Goal: Task Accomplishment & Management: Complete application form

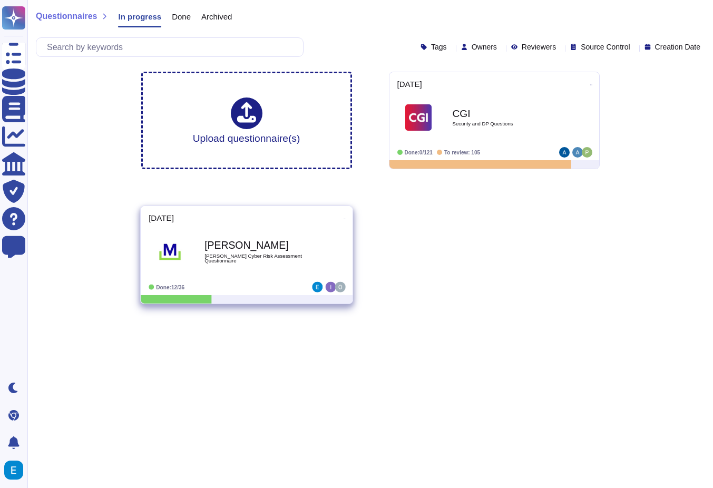
click at [253, 271] on div "[PERSON_NAME] [PERSON_NAME] Cyber Risk Assessment Questionnaire" at bounding box center [257, 252] width 106 height 43
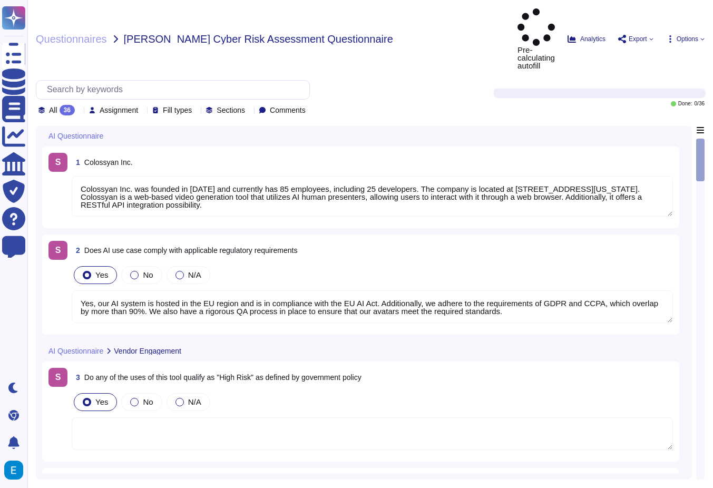
type textarea "Colossyan Inc. was founded in [DATE] and currently has 85 employees, including …"
type textarea "Yes, our AI system is hosted in the EU region and is in compliance with the EU …"
type textarea "Monitoring system participates at the data curation and preparation time to ens…"
type textarea "Prompt-injection attacks are not applicable in respect of our generative AI mod…"
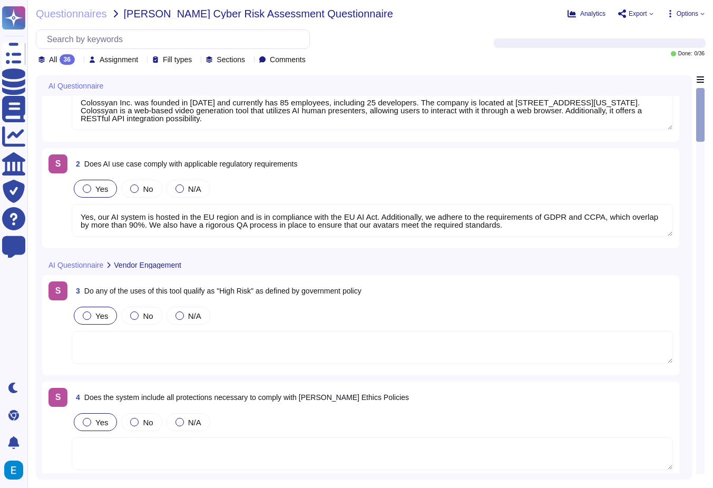
type textarea "Our AI system processes the following types of data: 1. Personally Identifiable…"
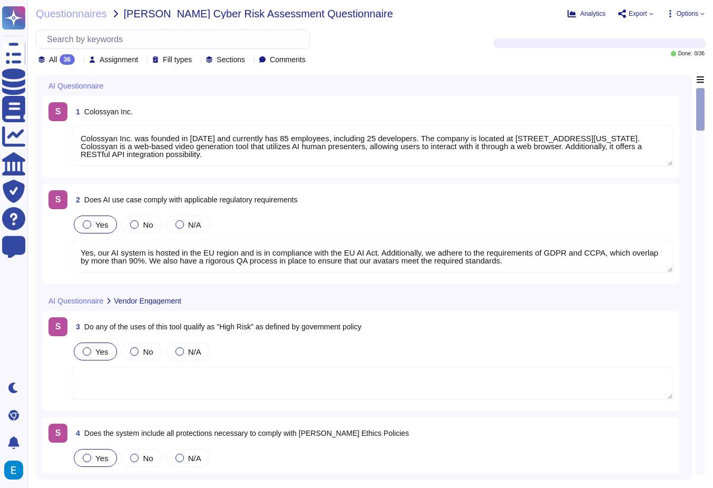
click at [248, 108] on div "1 Colossyan Inc." at bounding box center [372, 111] width 601 height 19
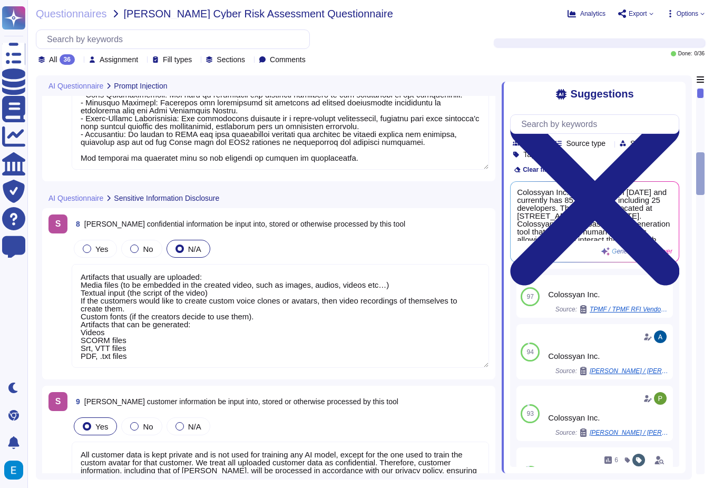
type textarea "Artifacts that usually are uploaded: Media files (to be embedded in the created…"
type textarea "All customer data is kept private and is not used for training any AI model, ex…"
type textarea "Yes, all customer data, including AI data, is encrypted at rest using AES-256 e…"
type textarea "To prevent unauthorized access to the AI model, we have implemented several sec…"
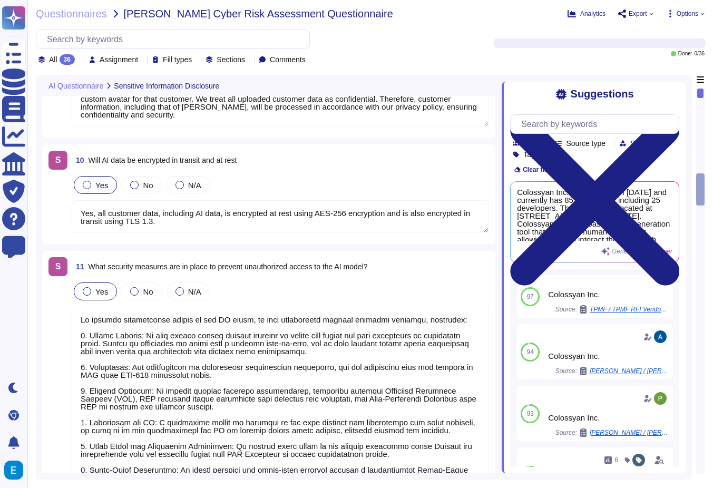
type textarea "Colossyan implements several controls to protect AI components from supply chai…"
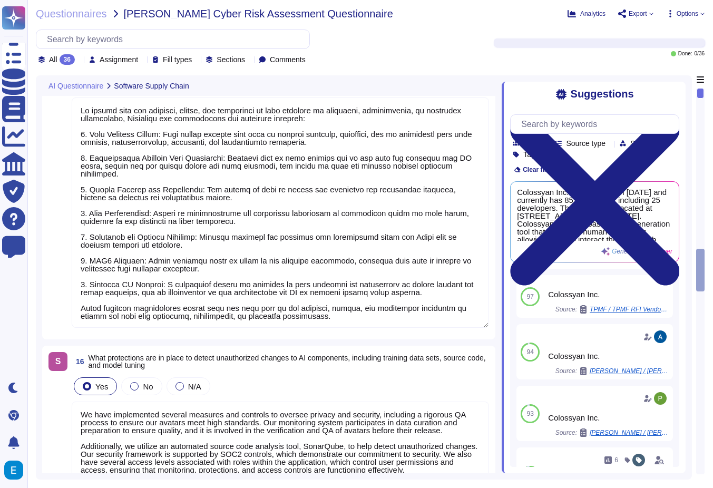
type textarea "The update cadence for AI components includes the deployment of critical securi…"
type textarea "To ensure that the training, tuning, and evaluation of data contains no sensiti…"
type textarea "We have implemented several measures and controls to oversee privacy and securi…"
type textarea "Yes, the system has output controls in place to ensure that communication remai…"
type textarea "Yes"
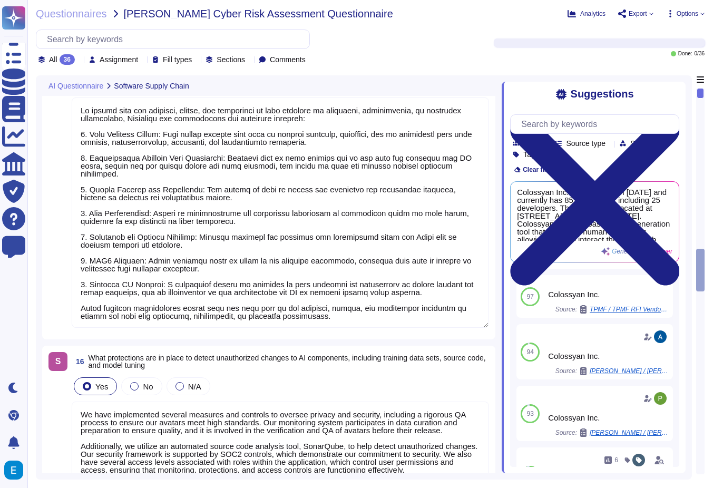
type textarea "We have implemented several measures and controls to oversee privacy and securi…"
type textarea "To protect AI-produced information, [PERSON_NAME] has implemented several contr…"
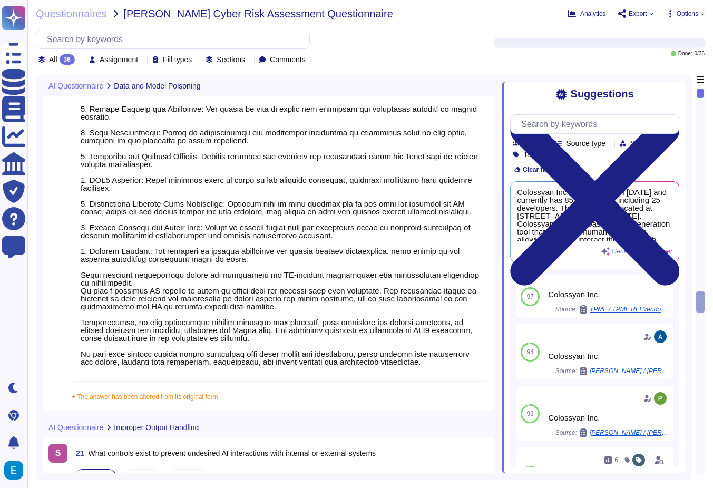
type textarea "The controls in place to prevent undesired AI interactions with internal or ext…"
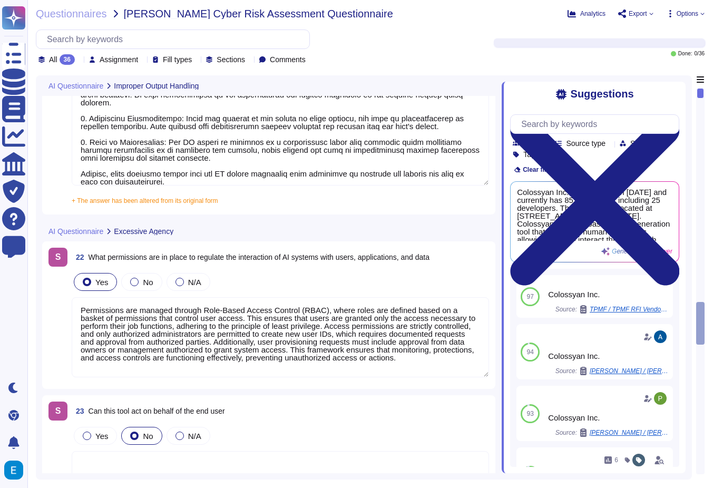
type textarea "Permissions are managed through Role-Based Access Control (RBAC), where roles a…"
type textarea "To ensure that system-level information such as login credentials, connection s…"
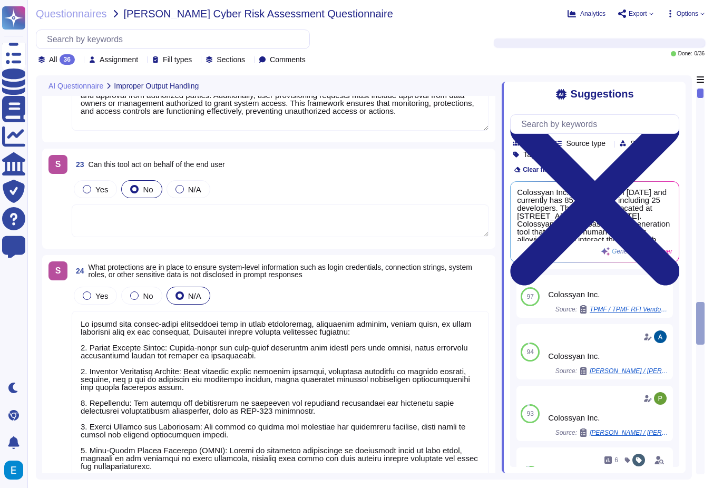
scroll to position [3952, 0]
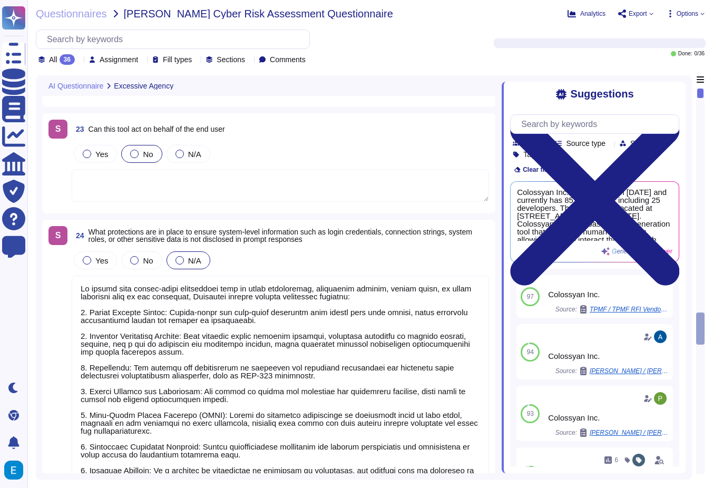
type textarea "To prevent the leakage of sensitive, non-system information such as PII, intell…"
click at [192, 59] on span "Fill types" at bounding box center [177, 59] width 29 height 7
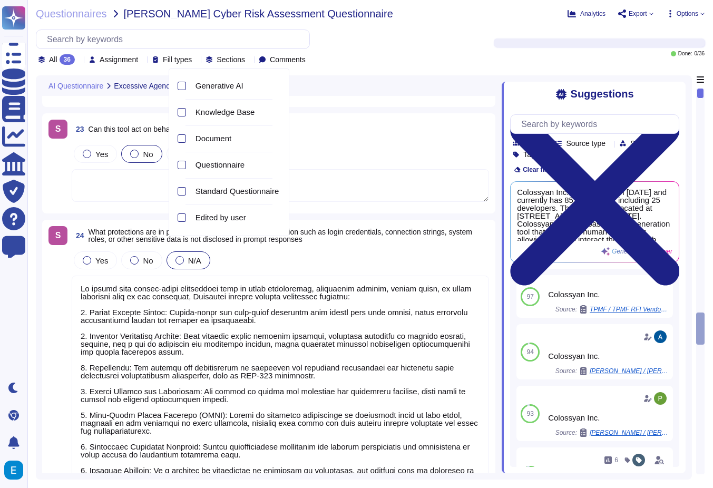
click at [192, 59] on span "Fill types" at bounding box center [177, 59] width 29 height 7
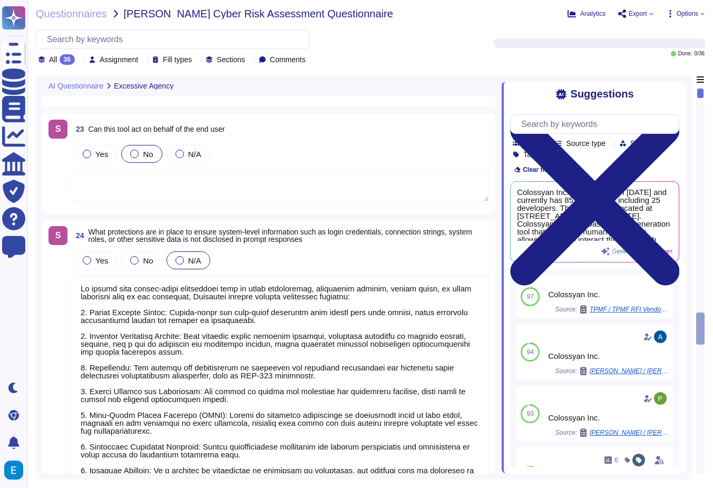
click at [245, 59] on span "Sections" at bounding box center [230, 59] width 28 height 7
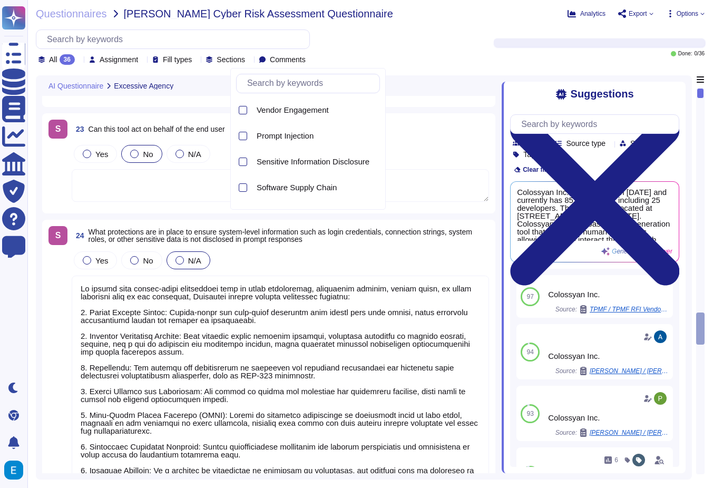
click at [245, 59] on span "Sections" at bounding box center [230, 59] width 28 height 7
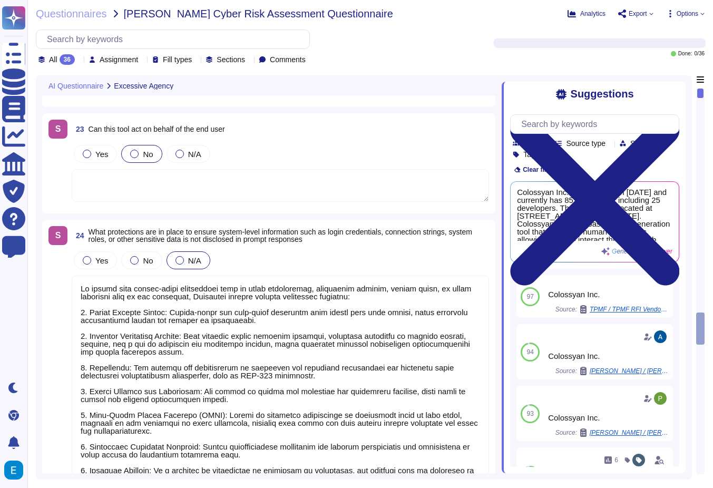
click at [71, 60] on div "36" at bounding box center [67, 59] width 15 height 11
click at [402, 39] on div "All 36 Assignment Fill types Sections Comments" at bounding box center [254, 46] width 437 height 35
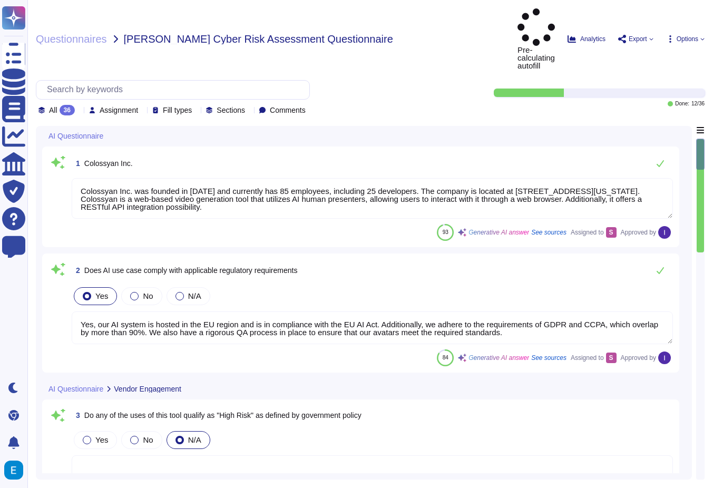
type textarea "Colossyan Inc. was founded in [DATE] and currently has 85 employees, including …"
type textarea "Yes, our AI system is hosted in the EU region and is in compliance with the EU …"
type textarea "Monitoring system participates at the data curation and preparation time to ens…"
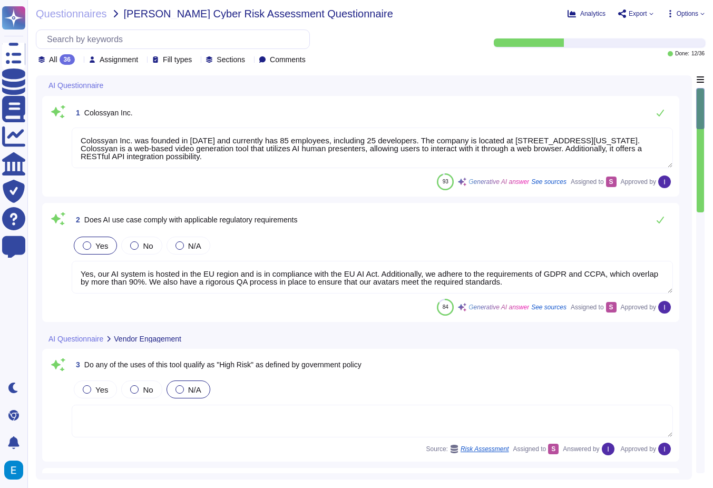
type textarea "Prompt-injection attacks are not applicable in respect of our generative AI mod…"
click at [73, 60] on div "36" at bounding box center [67, 59] width 15 height 11
click at [82, 116] on div "To do 24" at bounding box center [90, 113] width 85 height 12
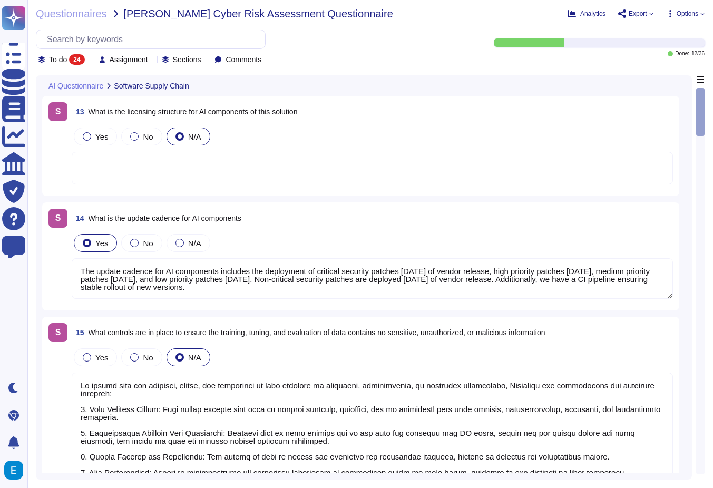
type textarea "The update cadence for AI components includes the deployment of critical securi…"
type textarea "To ensure that the training, tuning, and evaluation of data contains no sensiti…"
type textarea "We have implemented several measures and controls to oversee privacy and securi…"
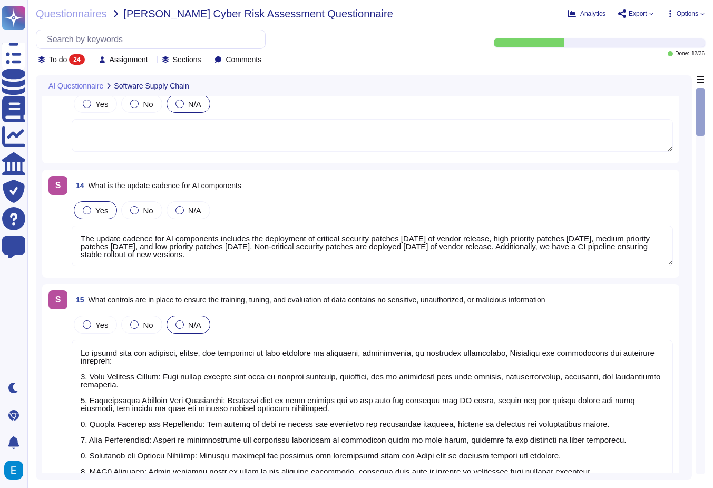
type textarea "Yes, the system has output controls in place to ensure that communication remai…"
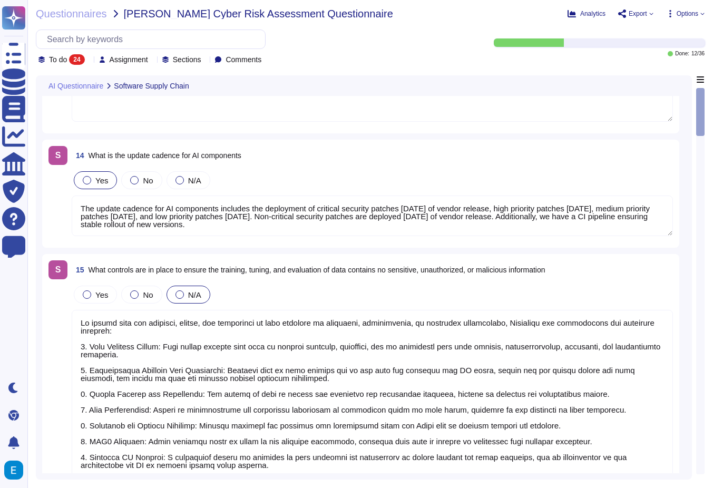
type textarea "Yes, the system has output controls in place to ensure that communication remai…"
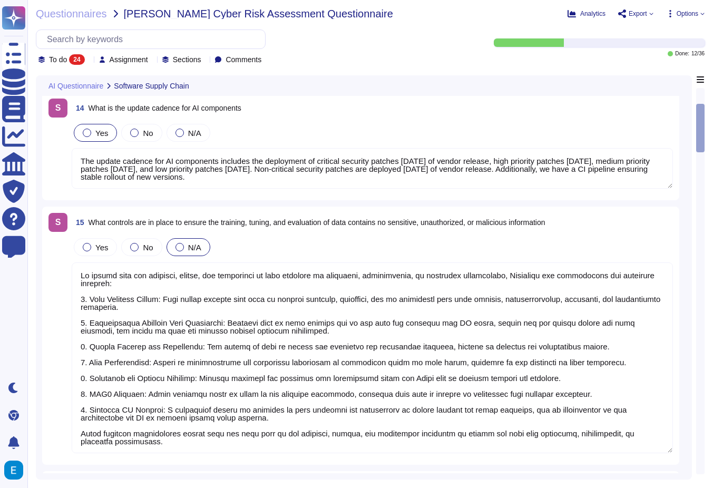
type textarea "Yes"
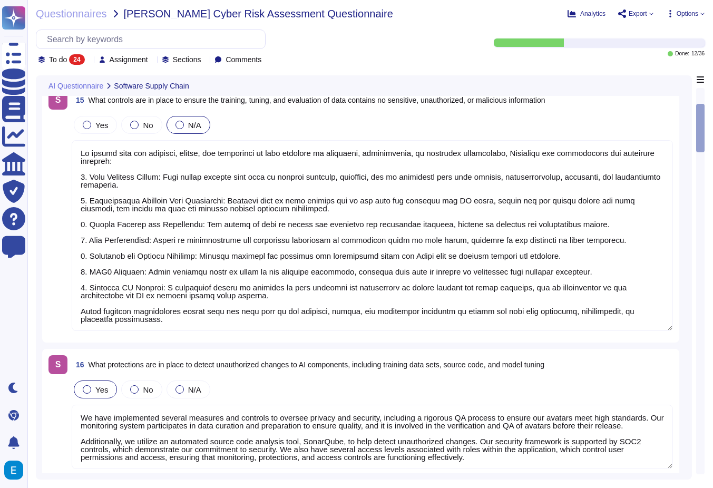
type textarea "We have implemented several measures and controls to oversee privacy and securi…"
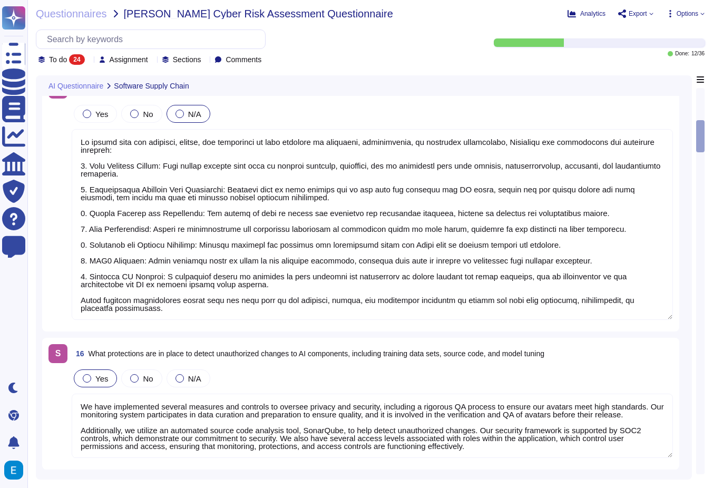
scroll to position [1, 0]
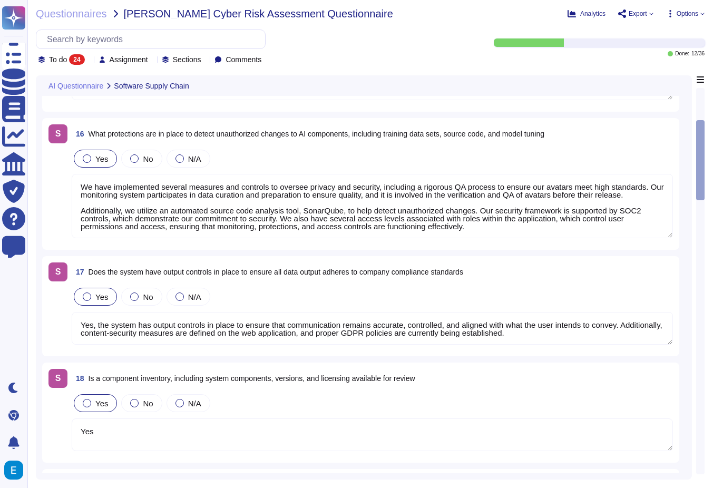
type textarea "To protect AI-produced information, [PERSON_NAME] has implemented several contr…"
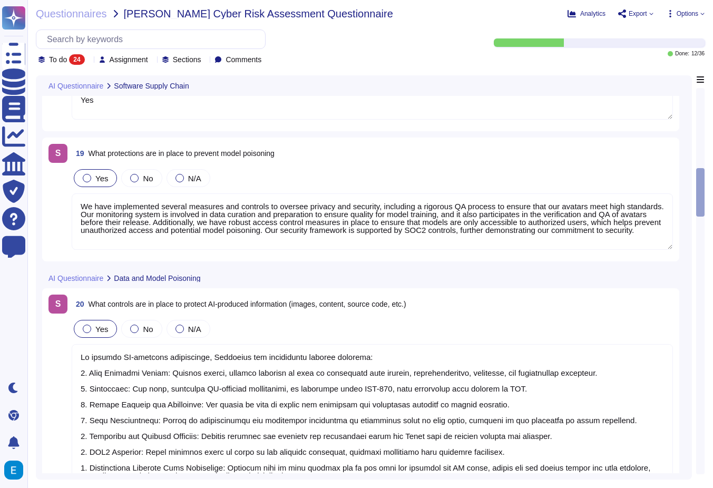
type textarea "The controls in place to prevent undesired AI interactions with internal or ext…"
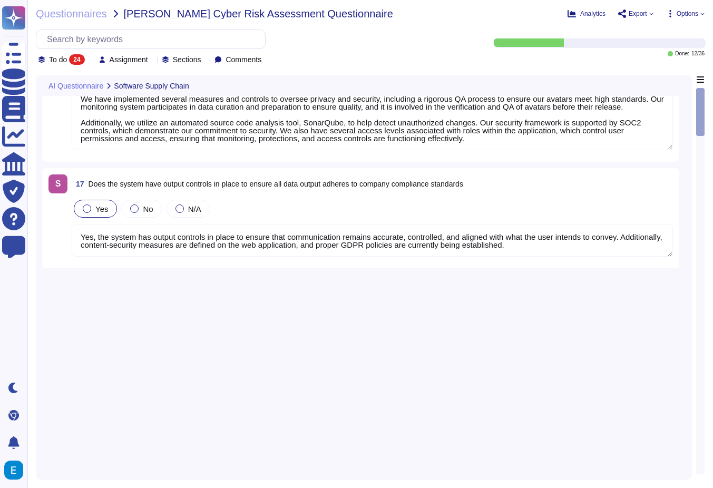
scroll to position [0, 0]
type textarea "The update cadence for AI components includes the deployment of critical securi…"
type textarea "To ensure that the training, tuning, and evaluation of data contains no sensiti…"
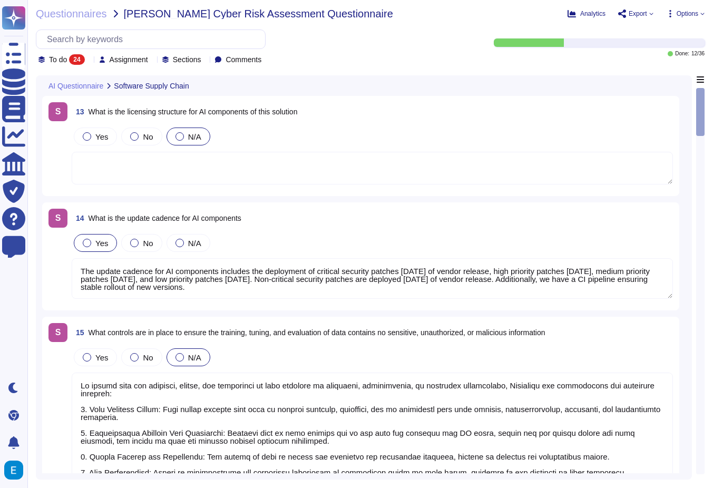
type textarea "Yes, the system has output controls in place to ensure that communication remai…"
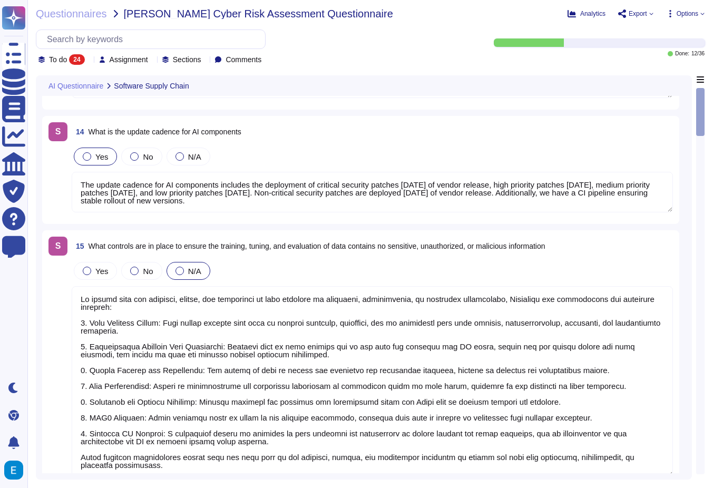
scroll to position [92, 0]
